Goal: Transaction & Acquisition: Subscribe to service/newsletter

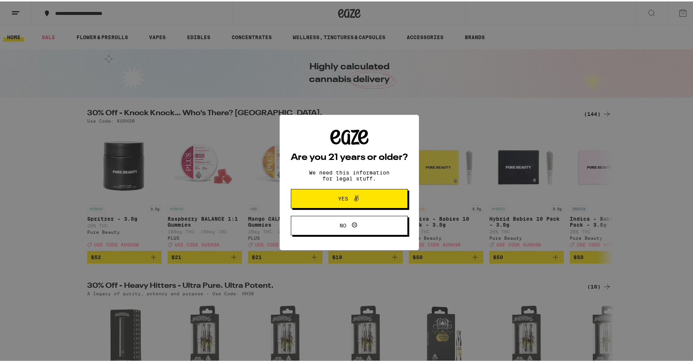
click at [309, 195] on button "Yes" at bounding box center [349, 196] width 117 height 19
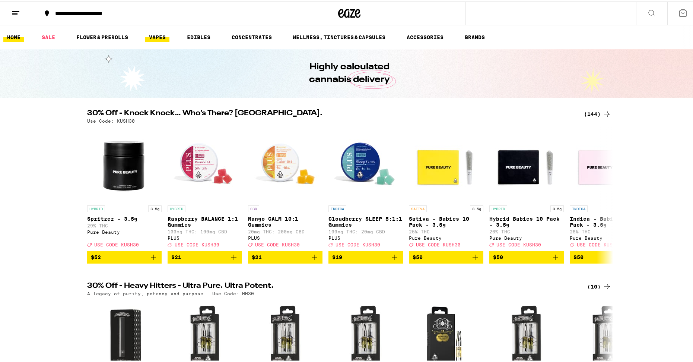
click at [159, 35] on link "VAPES" at bounding box center [157, 35] width 24 height 9
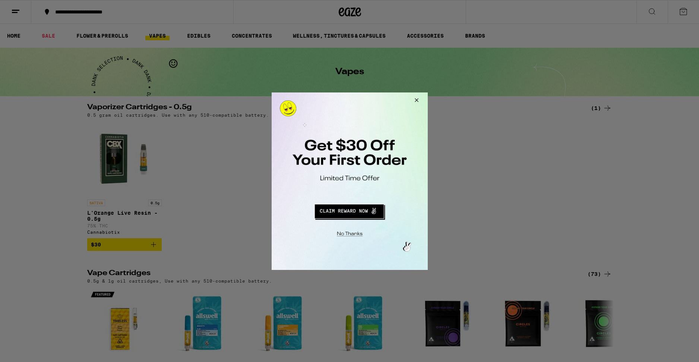
click at [337, 207] on button "Redirect to URL" at bounding box center [349, 210] width 130 height 18
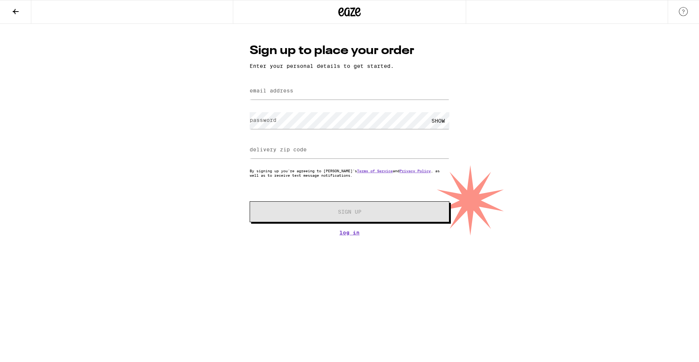
click at [289, 89] on label "email address" at bounding box center [272, 91] width 44 height 6
type input "juanldude@yahoo.com"
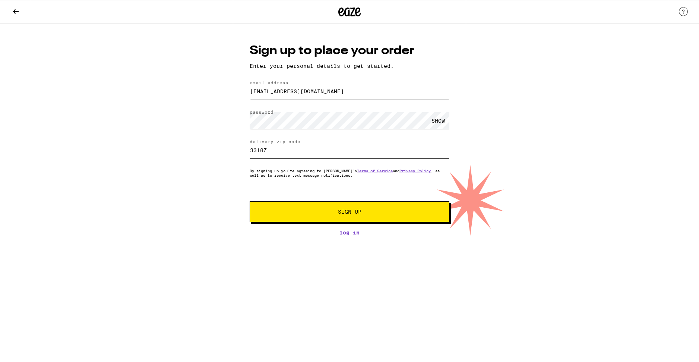
type input "33187"
click at [250, 201] on button "Sign Up" at bounding box center [350, 211] width 200 height 21
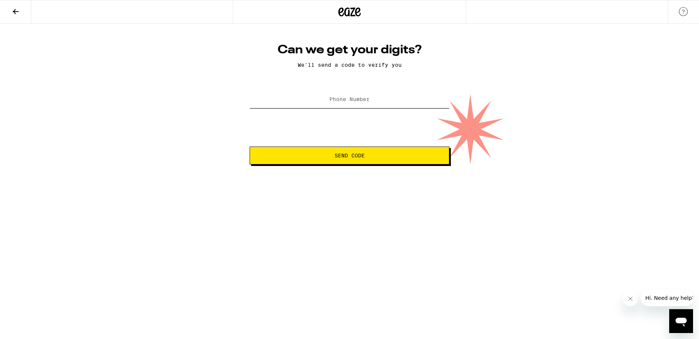
drag, startPoint x: 383, startPoint y: 101, endPoint x: 380, endPoint y: 96, distance: 5.7
click at [382, 101] on input "Phone Number" at bounding box center [350, 99] width 200 height 17
click at [333, 101] on input "(130) 533-8638" at bounding box center [350, 99] width 200 height 17
type input "(305) 338-6380"
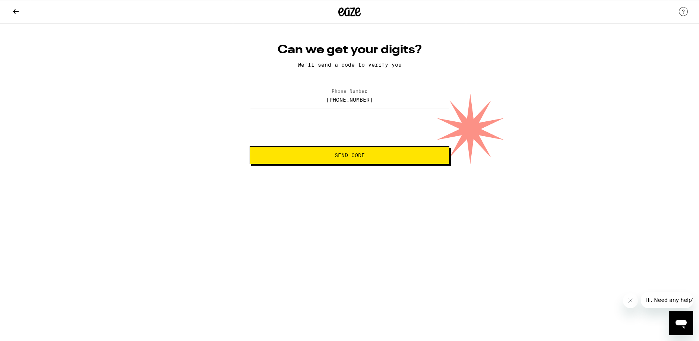
drag, startPoint x: 355, startPoint y: 156, endPoint x: 355, endPoint y: 170, distance: 14.2
click at [355, 163] on button "Send Code" at bounding box center [350, 155] width 200 height 18
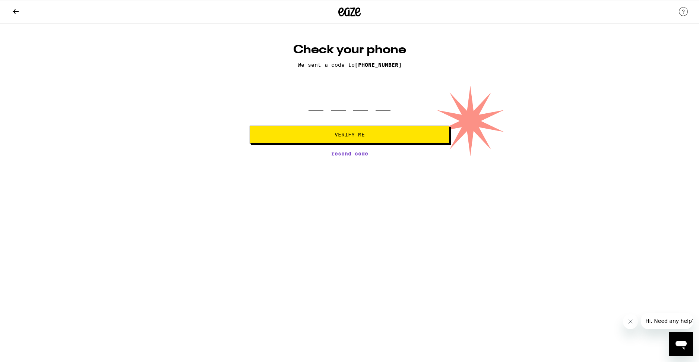
click at [328, 98] on div at bounding box center [349, 100] width 82 height 22
click at [315, 99] on input "tel" at bounding box center [315, 100] width 15 height 22
type input "7"
type input "0"
type input "6"
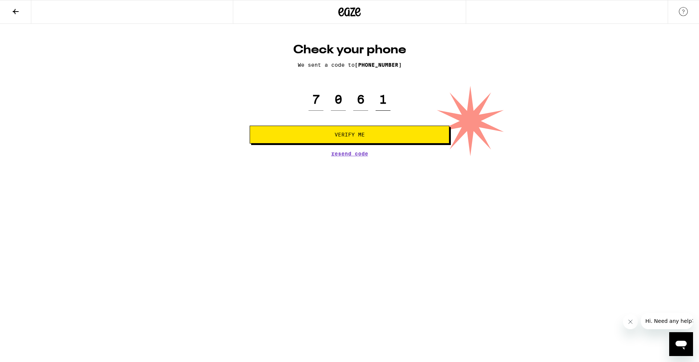
type input "1"
click at [270, 131] on button "Verify Me" at bounding box center [350, 135] width 200 height 18
